Goal: Transaction & Acquisition: Purchase product/service

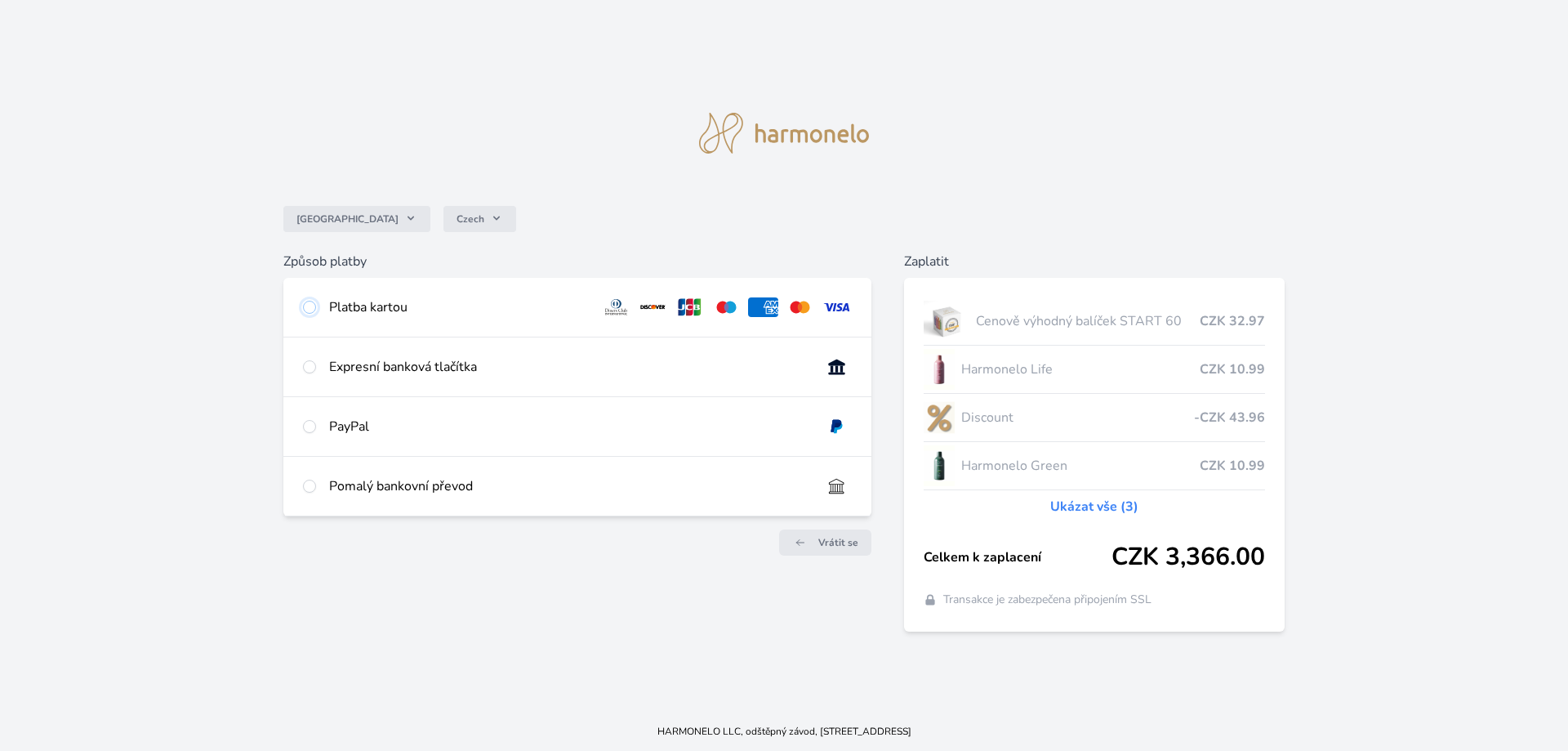
click at [309, 310] on input "radio" at bounding box center [309, 307] width 13 height 13
radio input "true"
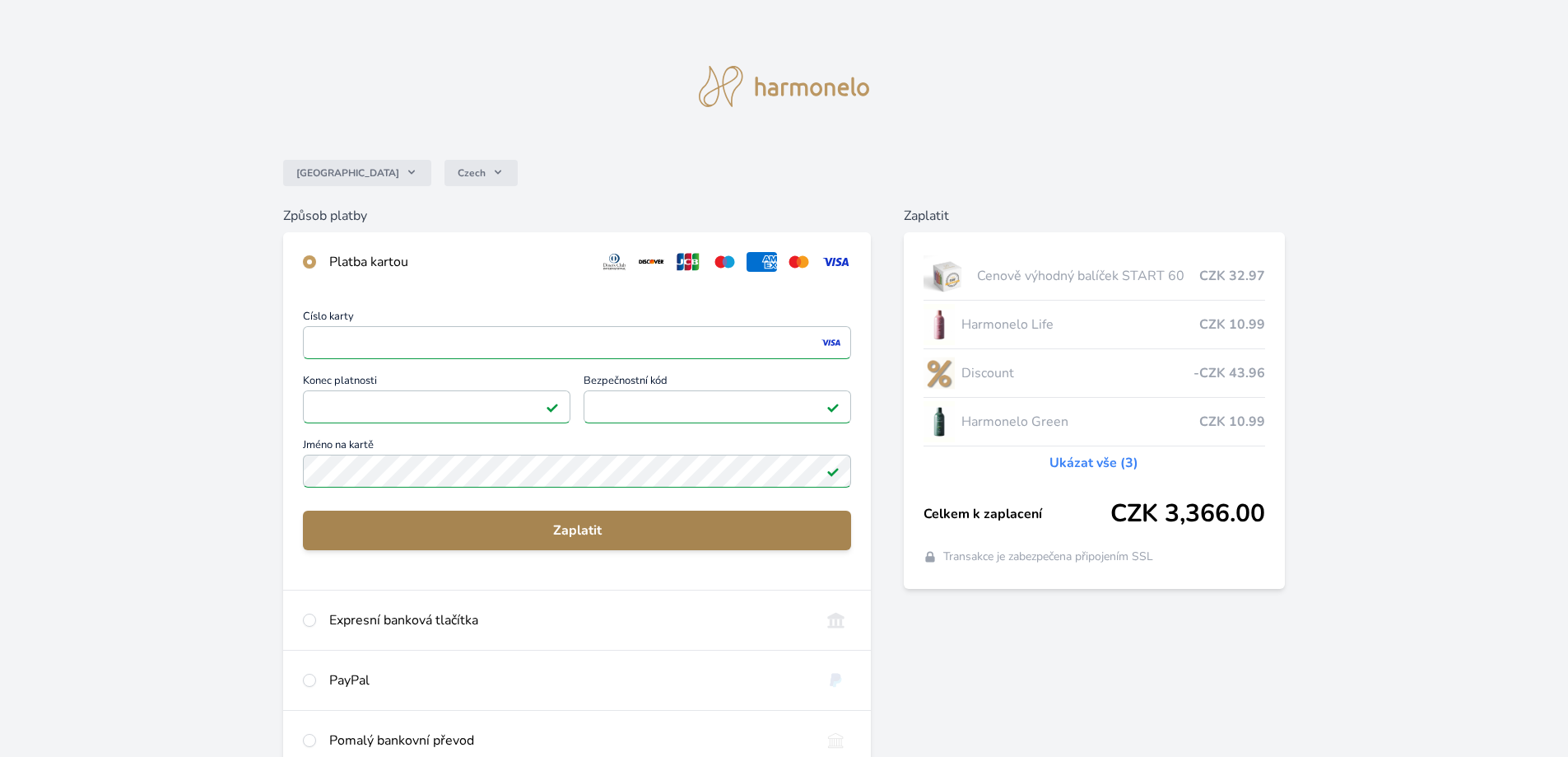
click at [620, 523] on span "Zaplatit" at bounding box center [577, 530] width 522 height 20
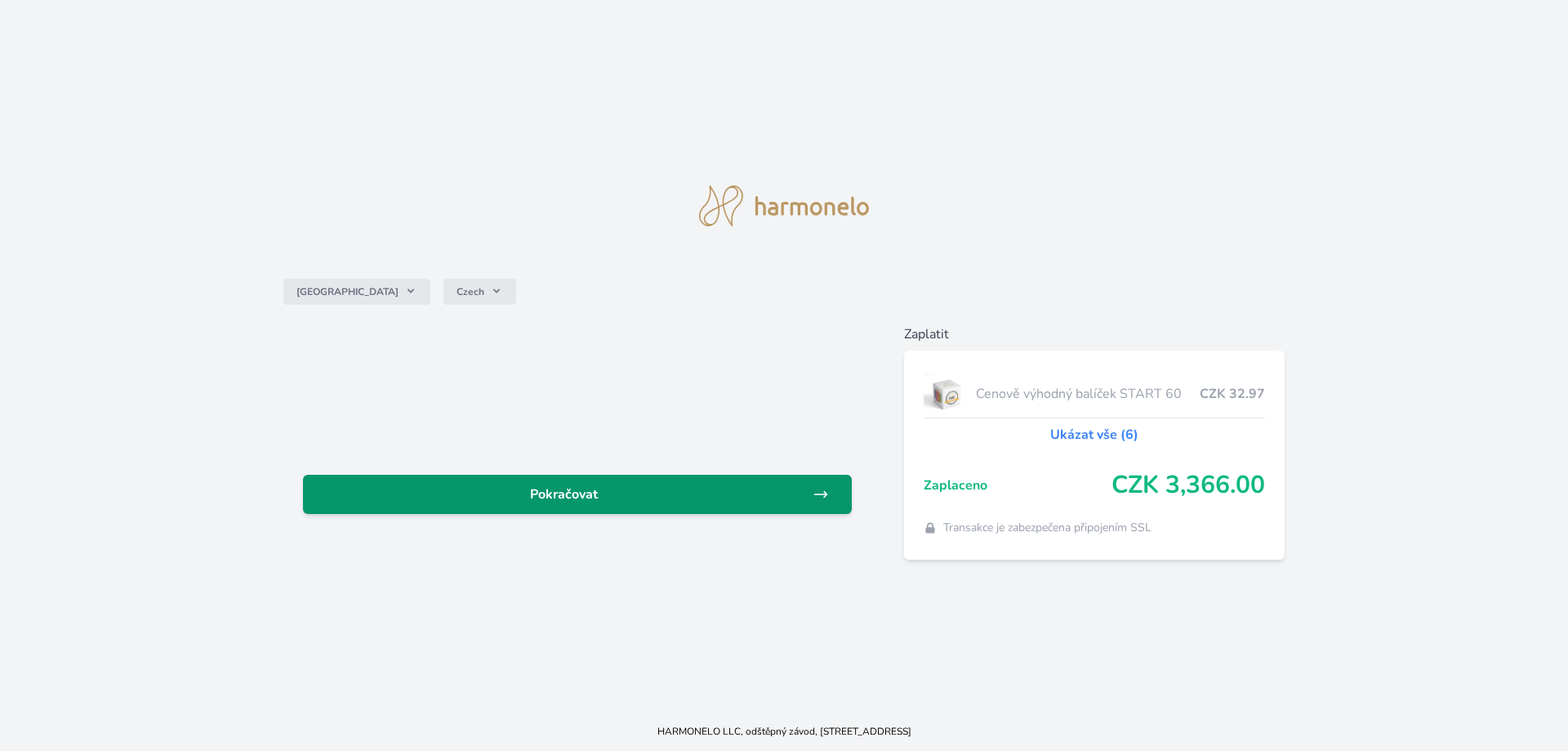
click at [823, 488] on icon at bounding box center [820, 494] width 17 height 17
